Goal: Information Seeking & Learning: Learn about a topic

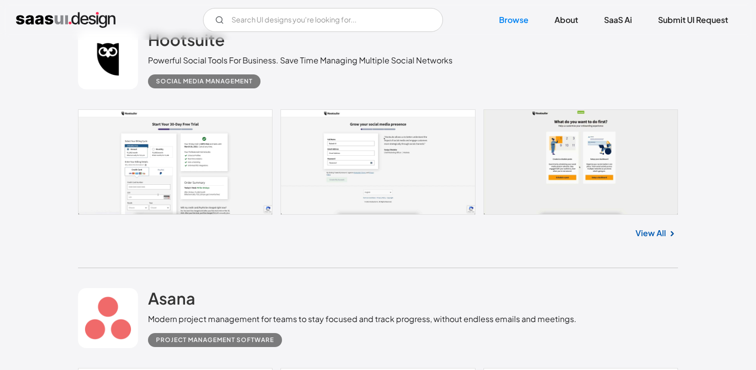
scroll to position [273, 0]
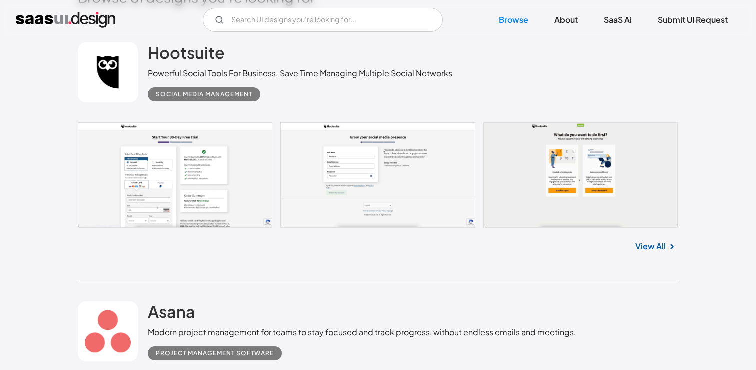
click at [180, 196] on link at bounding box center [378, 174] width 600 height 105
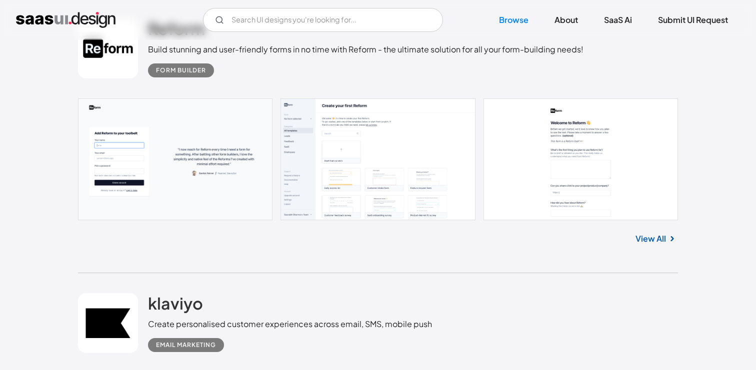
scroll to position [1383, 0]
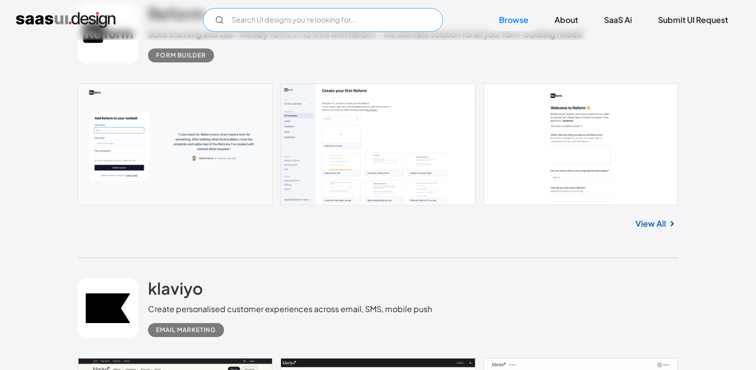
click at [292, 22] on input "Email Form" at bounding box center [323, 20] width 240 height 24
click at [346, 14] on input "in-app notifications" at bounding box center [323, 20] width 240 height 24
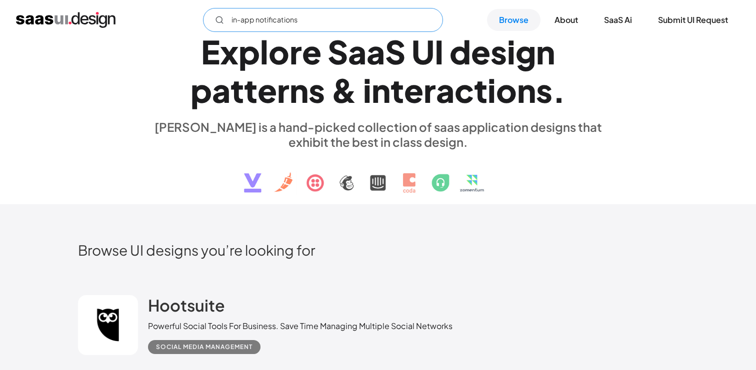
scroll to position [0, 0]
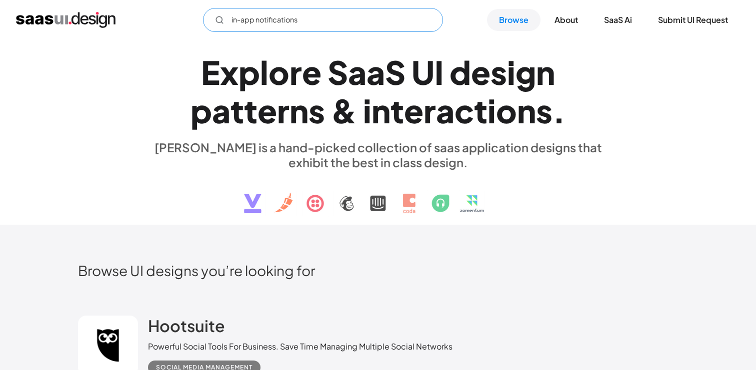
click at [217, 20] on icon "Email Form" at bounding box center [219, 19] width 9 height 9
click at [342, 29] on input "in-app notifications" at bounding box center [323, 20] width 240 height 24
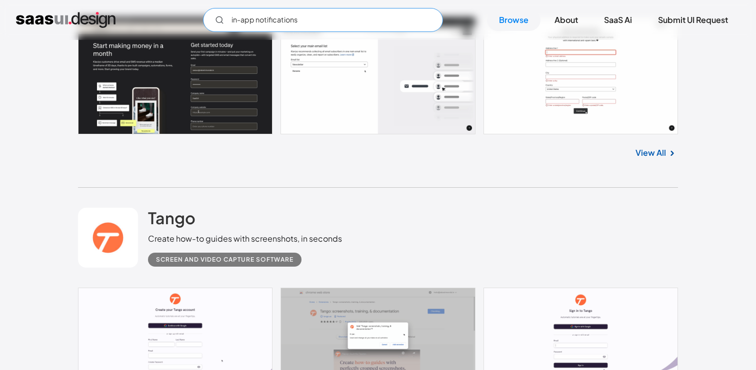
scroll to position [1889, 0]
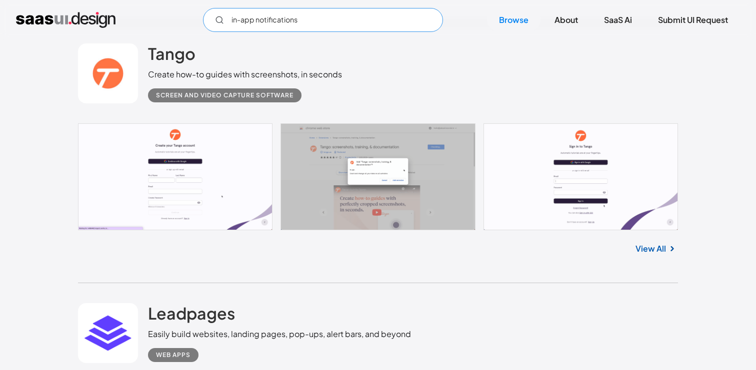
click at [315, 16] on input "in-app notifications" at bounding box center [323, 20] width 240 height 24
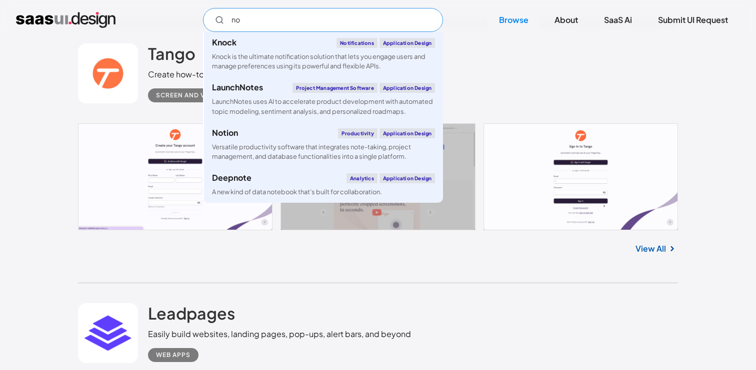
type input "n"
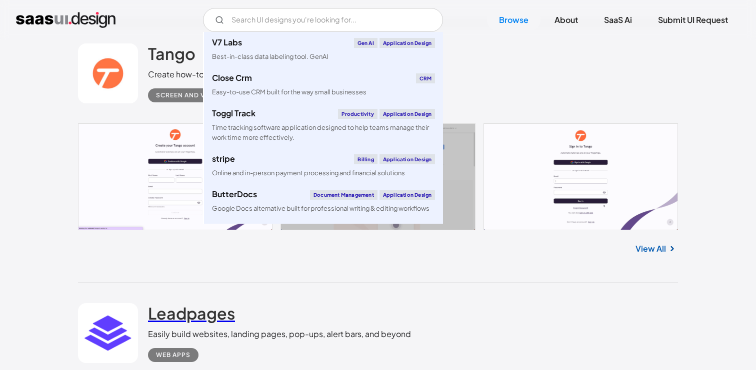
click at [209, 311] on h2 "Leadpages" at bounding box center [191, 313] width 87 height 20
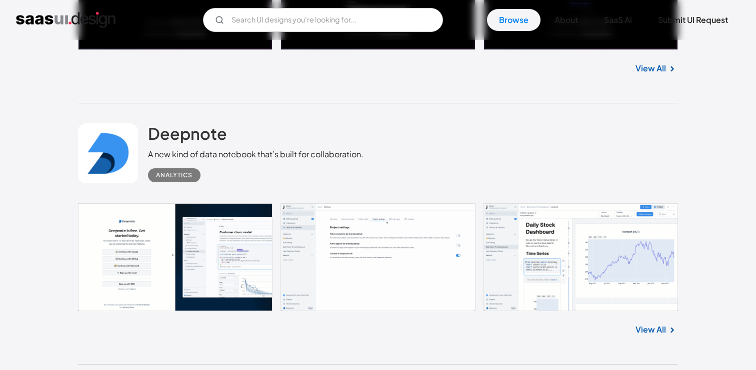
scroll to position [5534, 0]
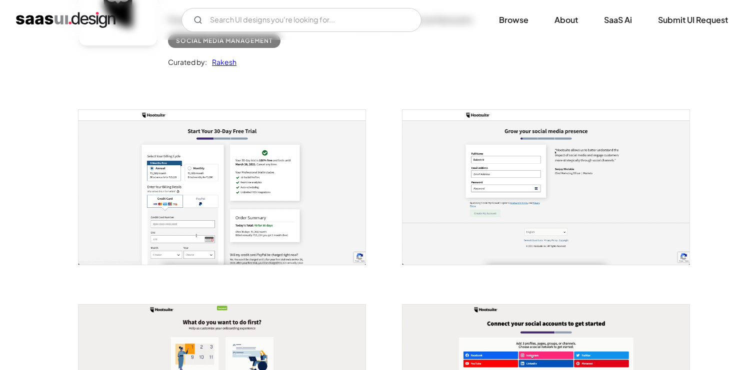
scroll to position [134, 0]
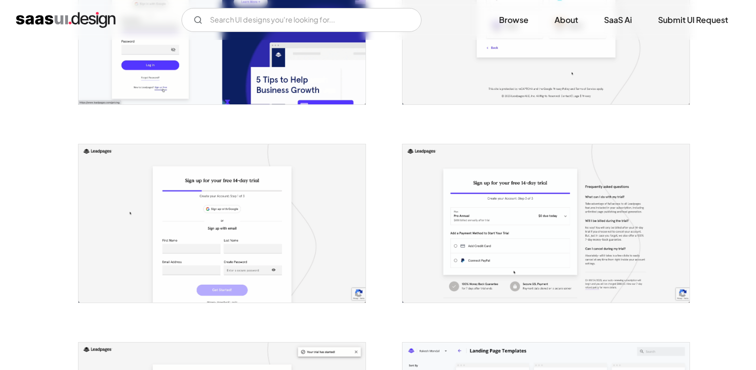
scroll to position [347, 0]
